Goal: Check status: Check status

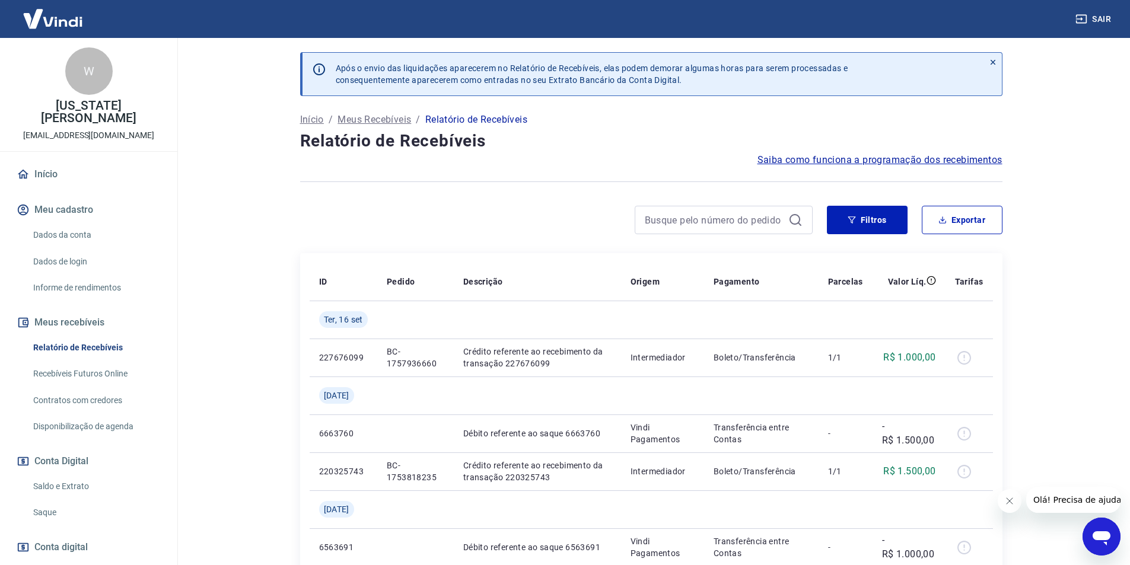
click at [308, 120] on p "Início" at bounding box center [312, 120] width 24 height 14
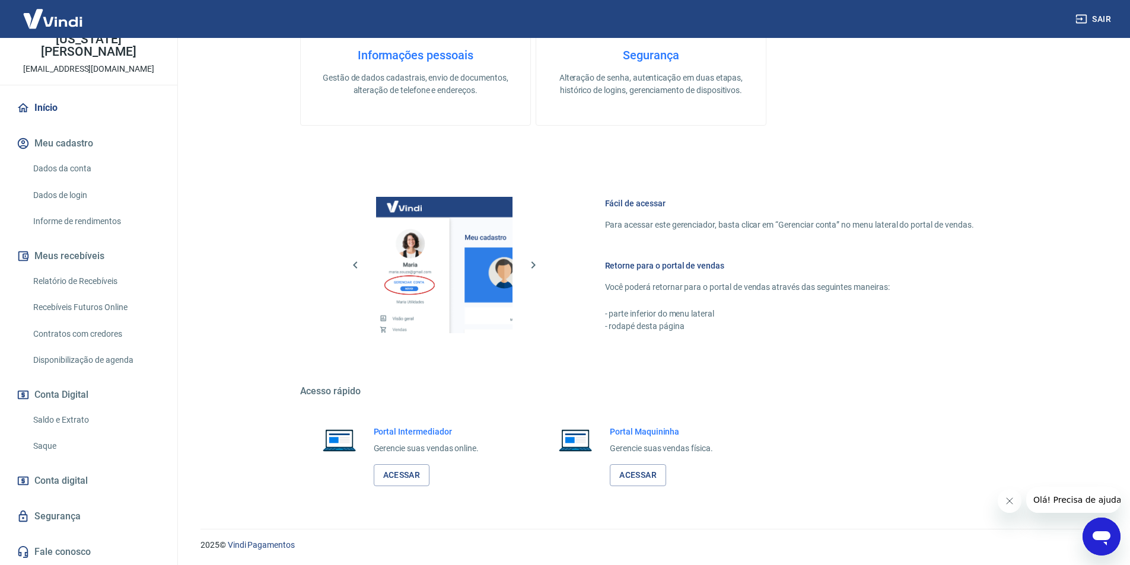
scroll to position [359, 0]
click at [45, 417] on link "Saldo e Extrato" at bounding box center [95, 420] width 135 height 24
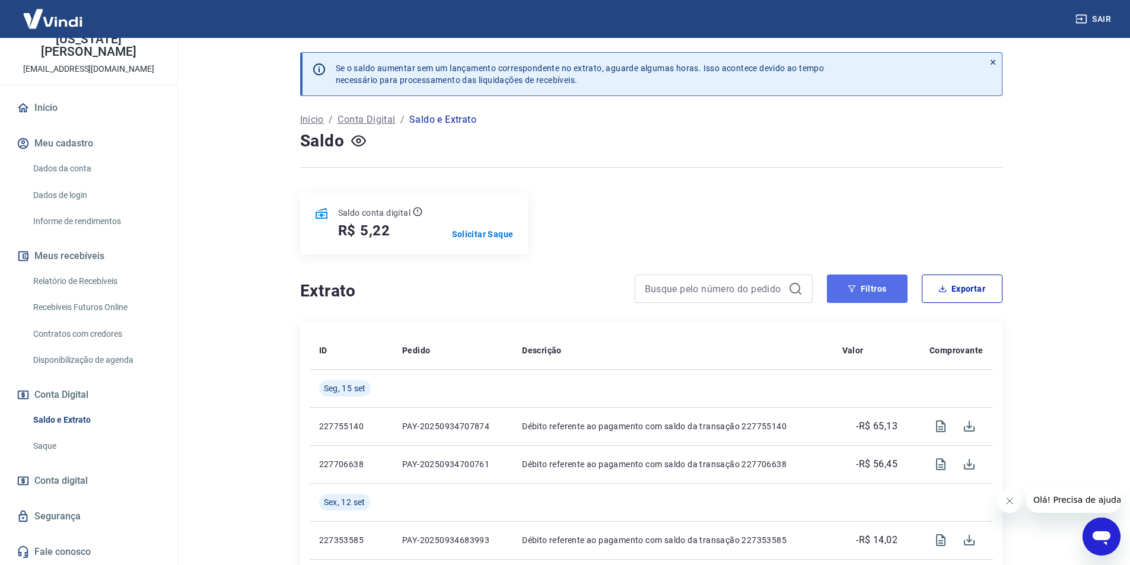
click at [869, 284] on button "Filtros" at bounding box center [867, 289] width 81 height 28
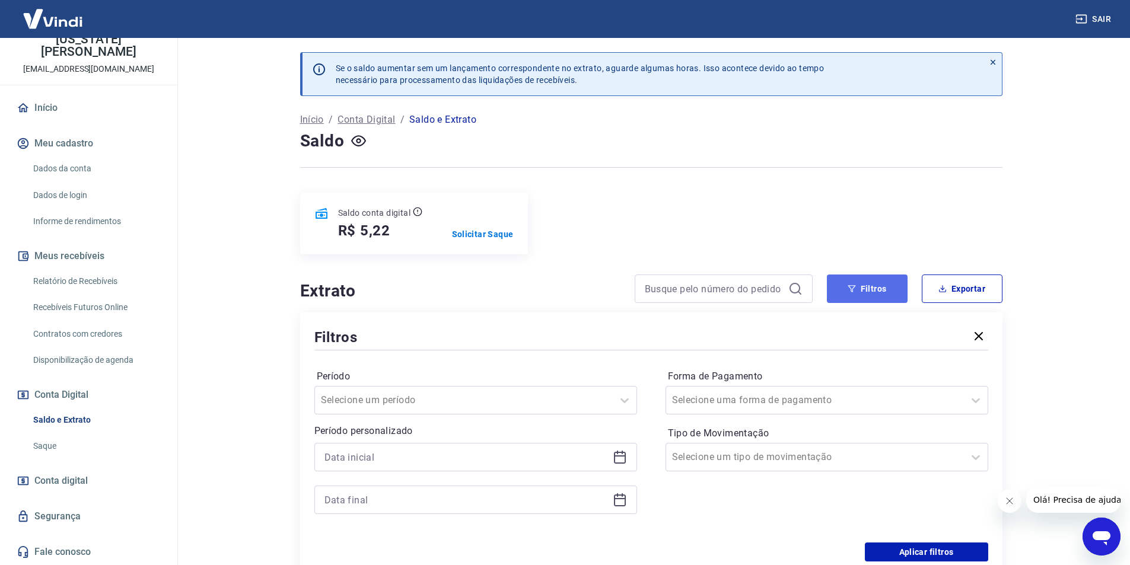
click at [868, 279] on button "Filtros" at bounding box center [867, 289] width 81 height 28
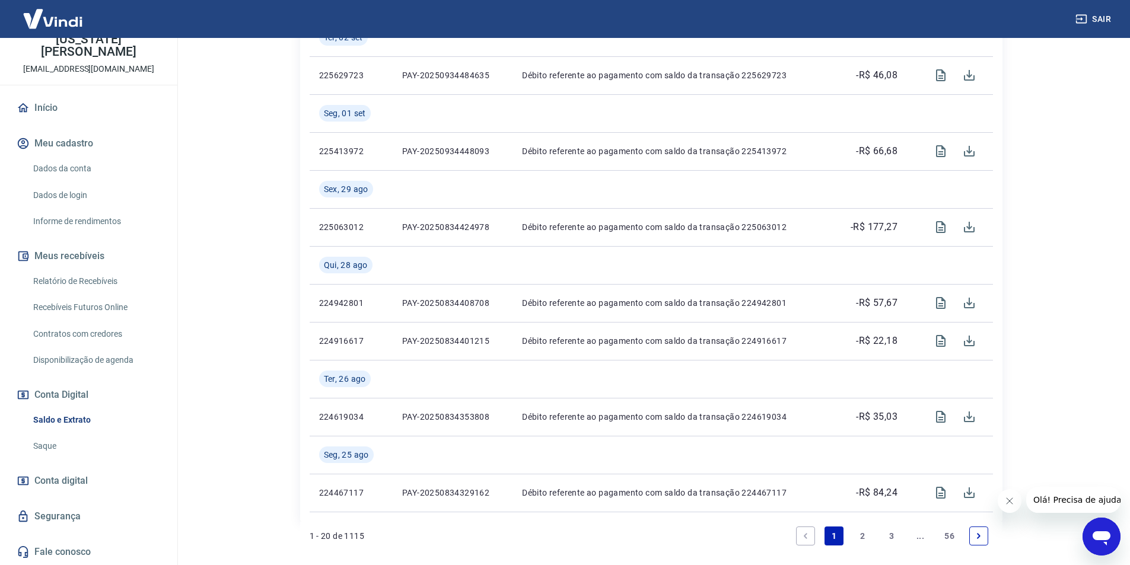
scroll to position [1246, 0]
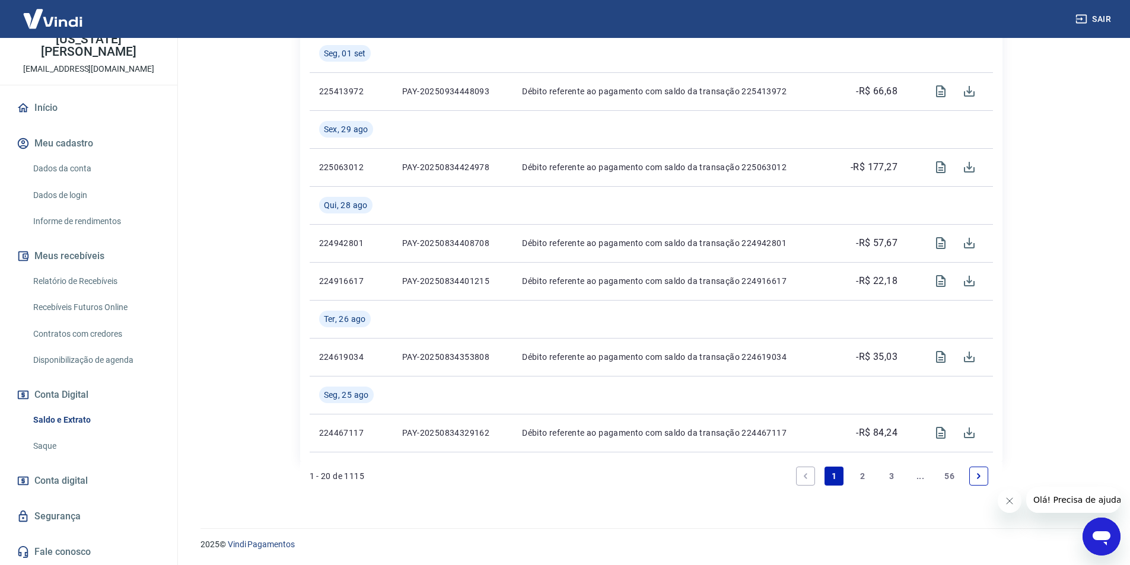
click at [863, 473] on link "2" at bounding box center [862, 476] width 19 height 19
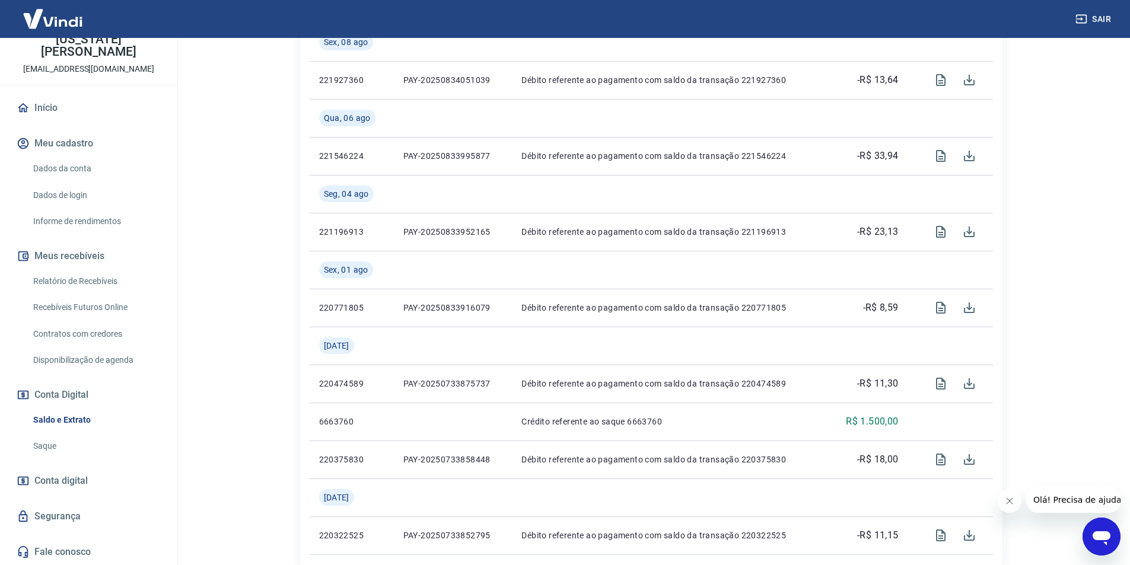
scroll to position [1170, 0]
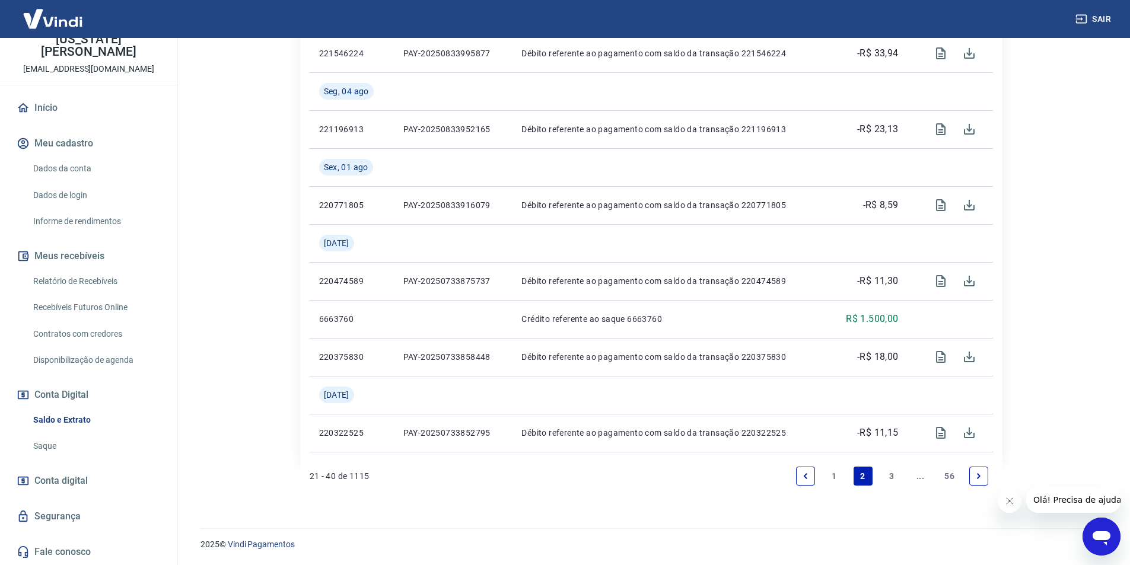
click at [835, 470] on link "1" at bounding box center [833, 476] width 19 height 19
